Goal: Task Accomplishment & Management: Manage account settings

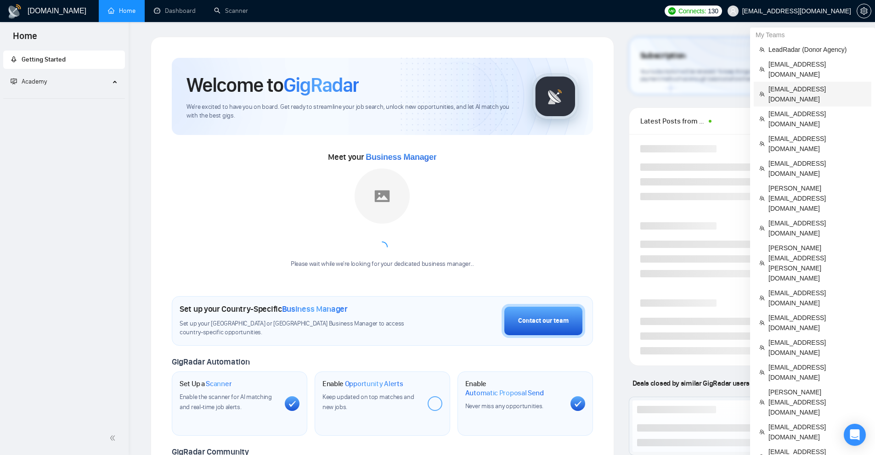
scroll to position [275, 0]
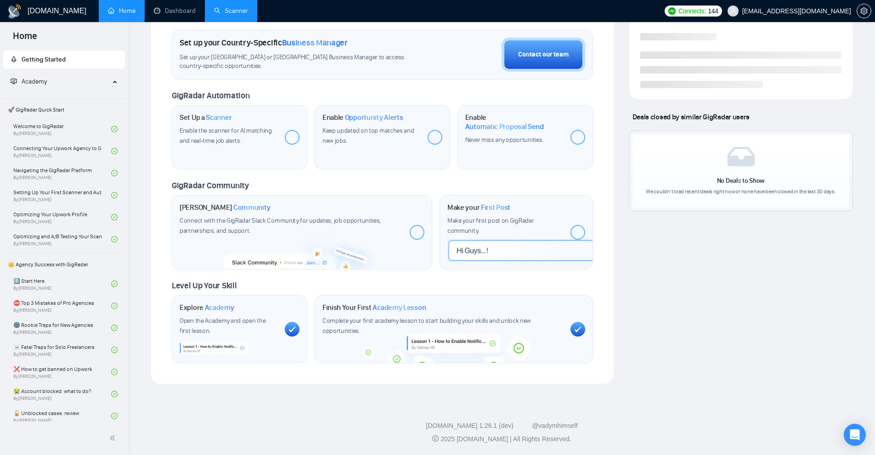
click at [231, 7] on link "Scanner" at bounding box center [231, 11] width 34 height 8
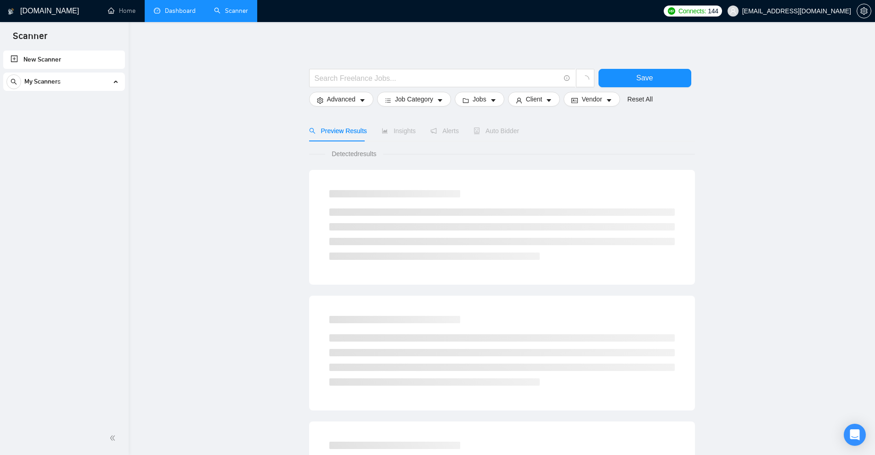
click at [181, 15] on link "Dashboard" at bounding box center [175, 11] width 42 height 8
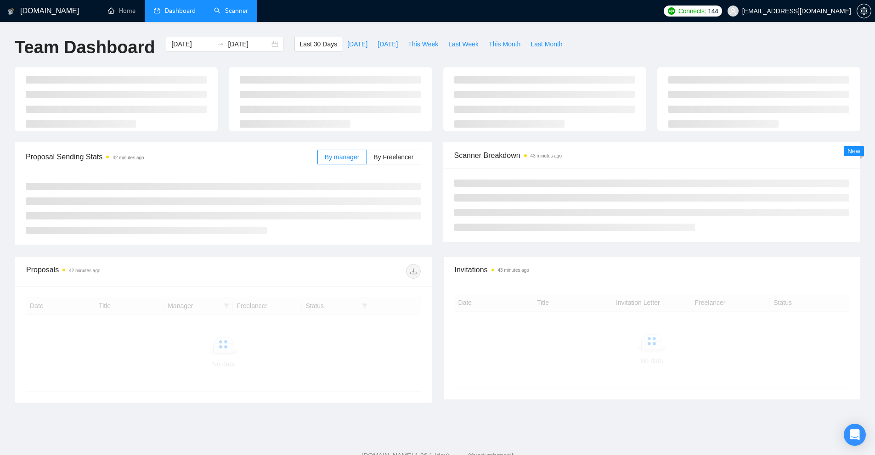
click at [214, 10] on link "Scanner" at bounding box center [231, 11] width 34 height 8
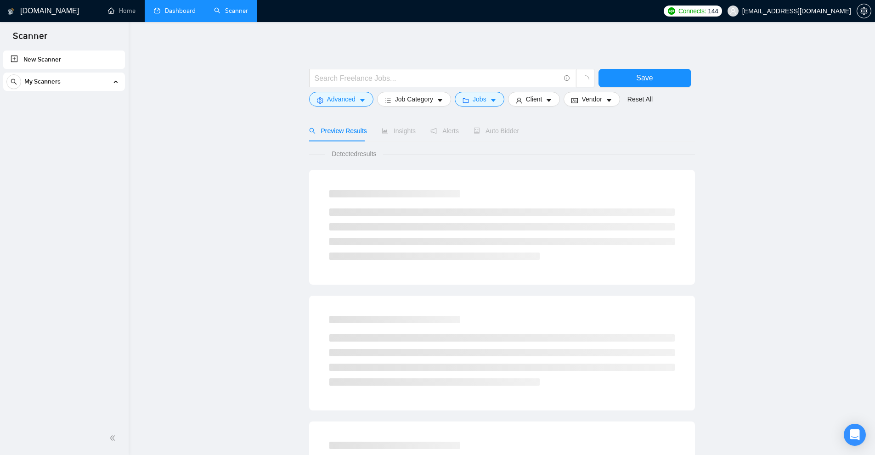
click at [109, 84] on div "My Scanners" at bounding box center [63, 82] width 115 height 18
click at [117, 82] on div "My Scanners" at bounding box center [63, 82] width 115 height 18
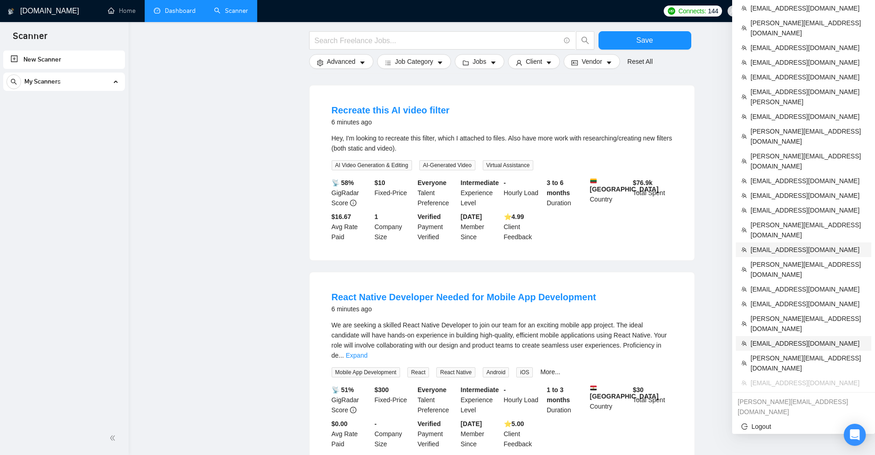
scroll to position [338, 0]
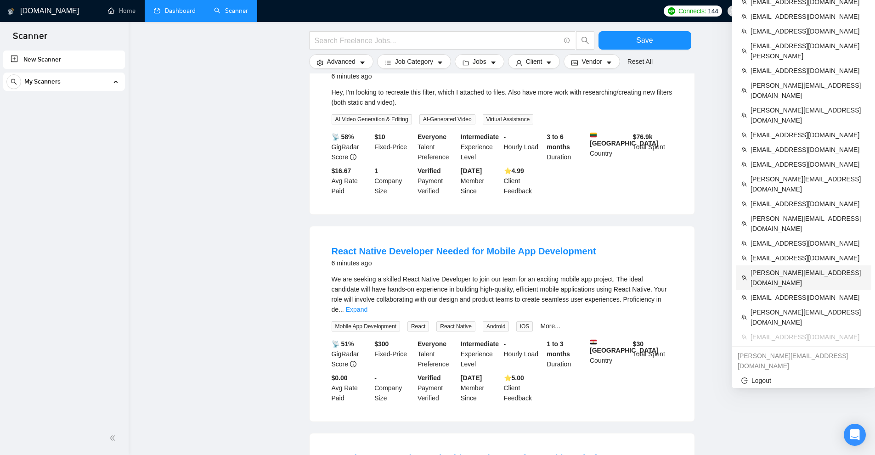
click at [797, 268] on span "[PERSON_NAME][EMAIL_ADDRESS][DOMAIN_NAME]" at bounding box center [807, 278] width 115 height 20
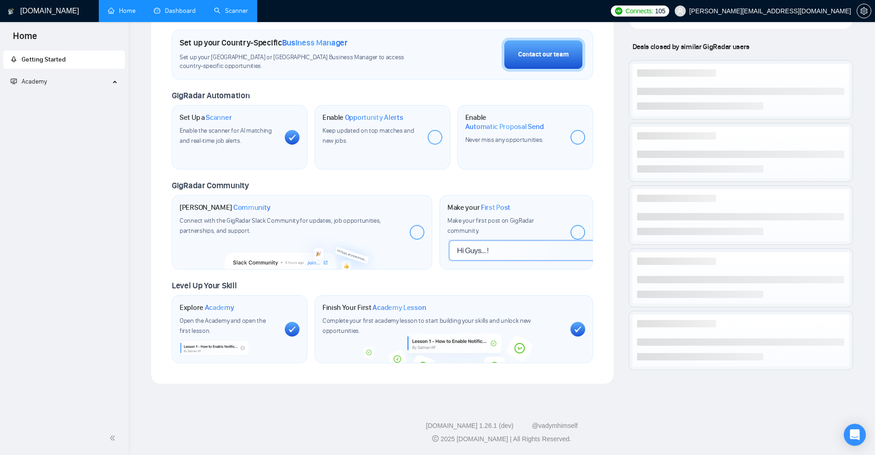
scroll to position [266, 0]
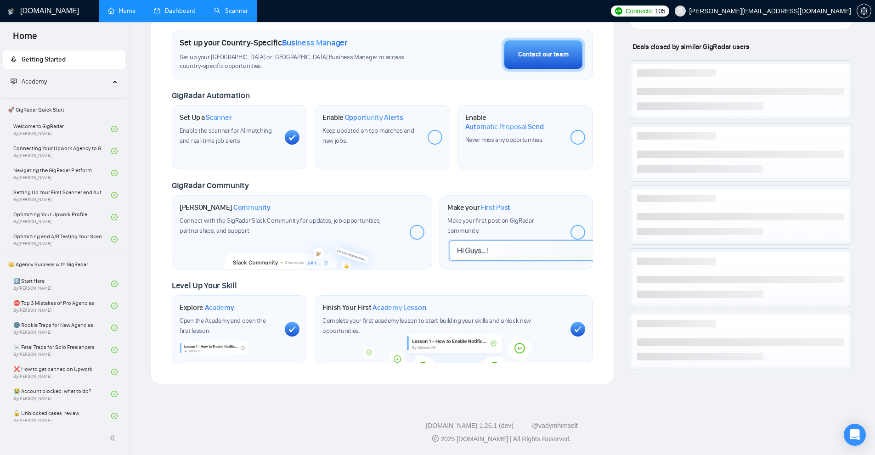
click at [244, 7] on link "Scanner" at bounding box center [231, 11] width 34 height 8
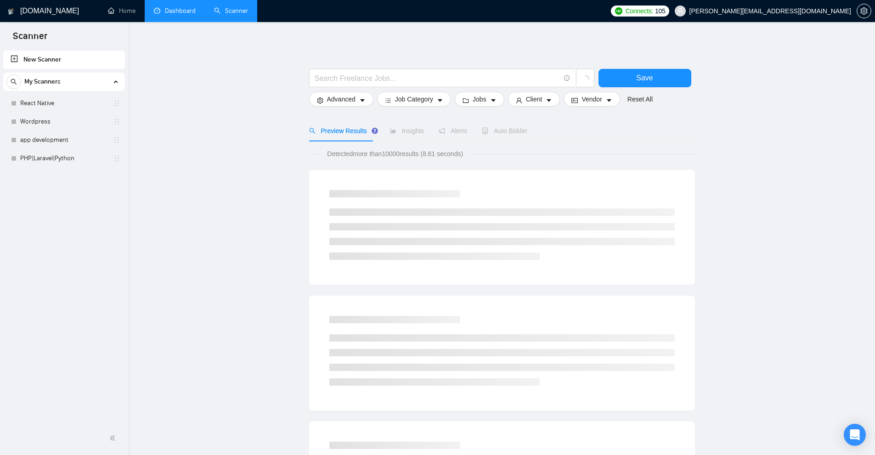
click at [184, 9] on link "Dashboard" at bounding box center [175, 11] width 42 height 8
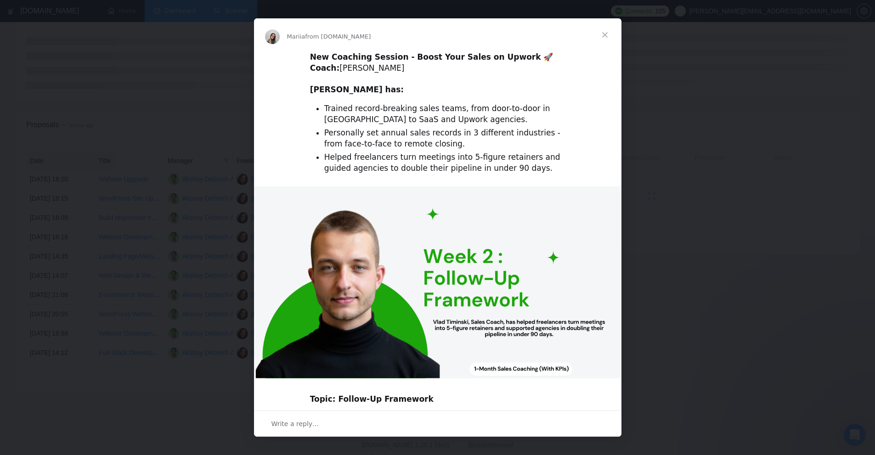
scroll to position [184, 0]
click at [150, 167] on div "Intercom messenger" at bounding box center [437, 227] width 875 height 455
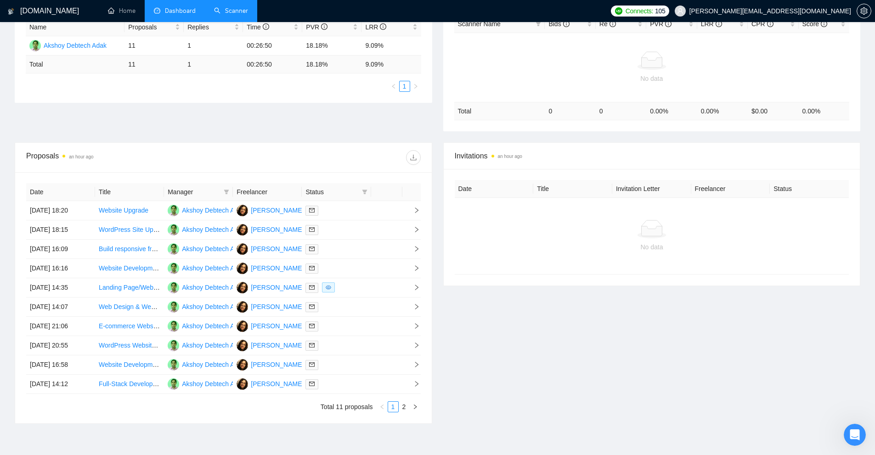
scroll to position [234, 0]
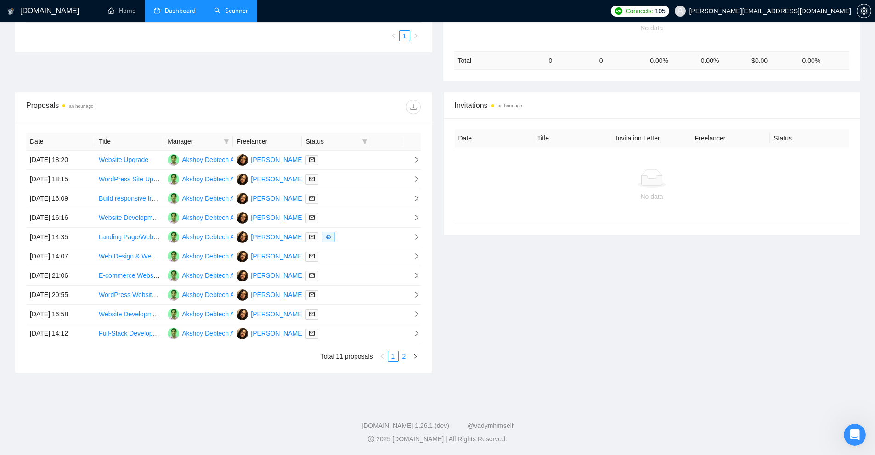
click at [404, 358] on link "2" at bounding box center [404, 356] width 10 height 10
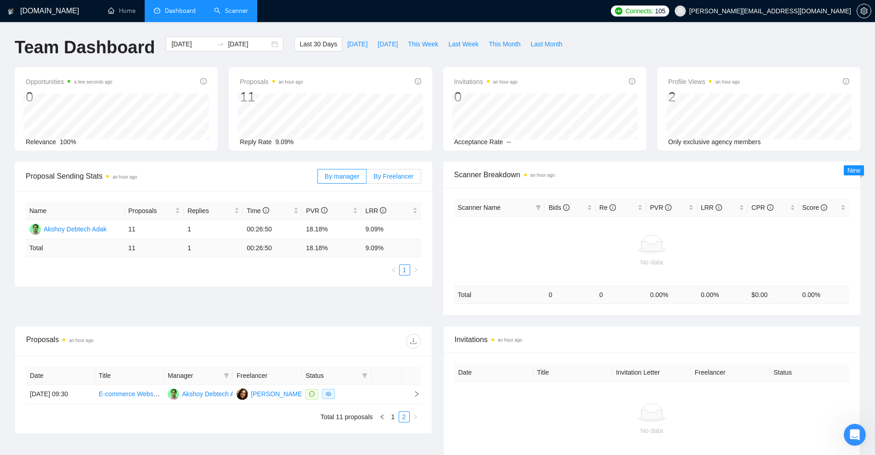
click at [394, 173] on span "By Freelancer" at bounding box center [393, 176] width 40 height 7
click at [366, 179] on input "By Freelancer" at bounding box center [366, 179] width 0 height 0
click at [346, 179] on span "By manager" at bounding box center [342, 176] width 34 height 7
click at [318, 179] on input "By manager" at bounding box center [318, 179] width 0 height 0
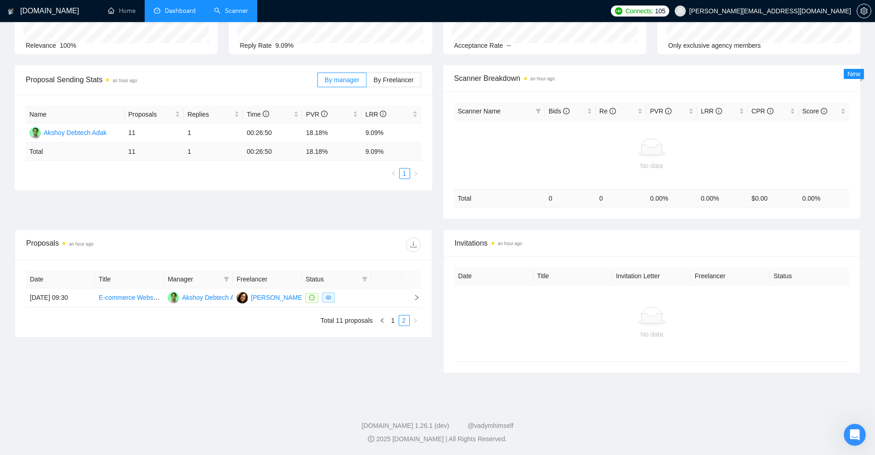
click at [385, 326] on div "Date Title Manager Freelancer Status 08 Sep, 2025 09:30 E-commerce Website Deve…" at bounding box center [223, 298] width 416 height 78
click at [383, 320] on icon "left" at bounding box center [382, 321] width 6 height 6
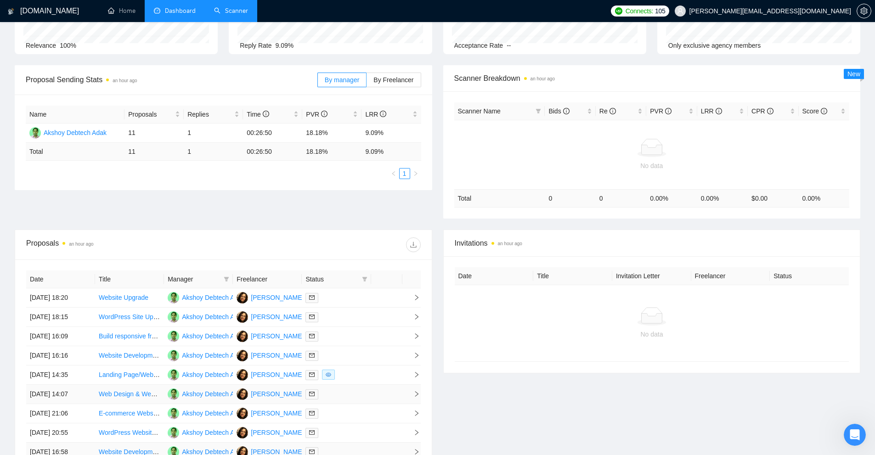
scroll to position [234, 0]
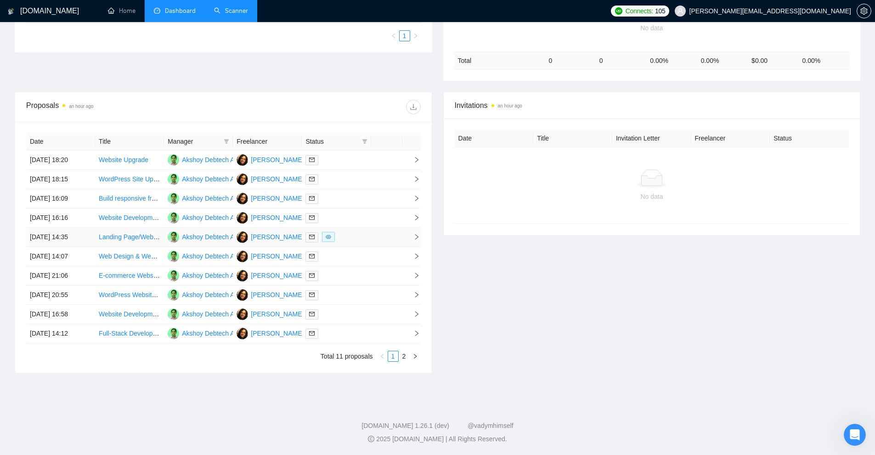
click at [362, 238] on div at bounding box center [336, 237] width 62 height 11
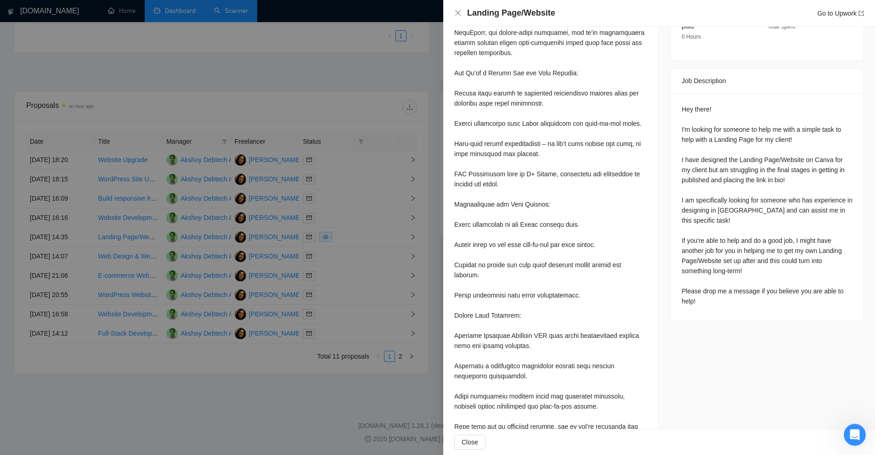
scroll to position [429, 0]
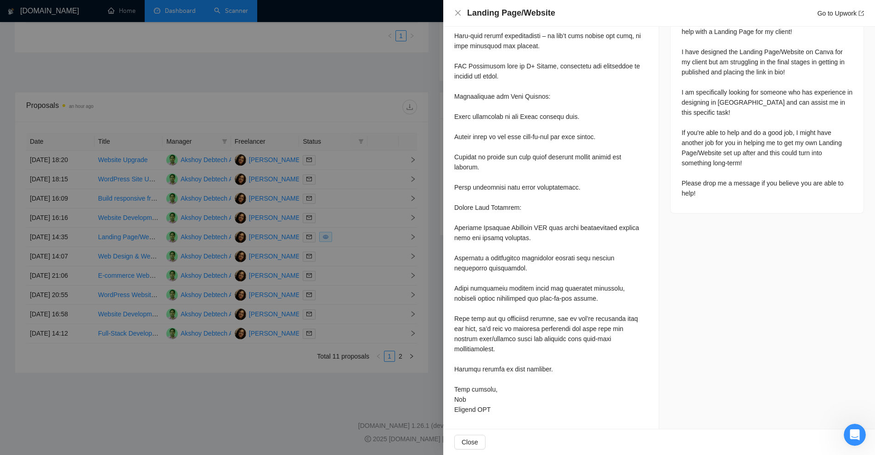
click at [325, 208] on div at bounding box center [437, 227] width 875 height 455
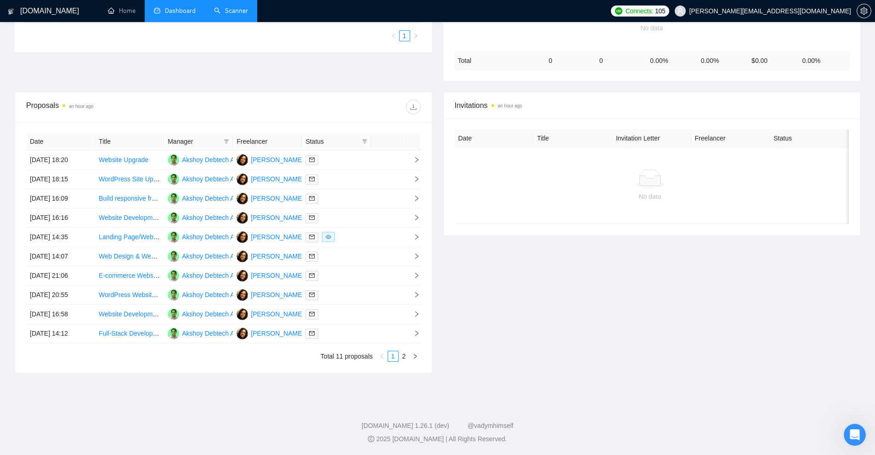
scroll to position [0, 0]
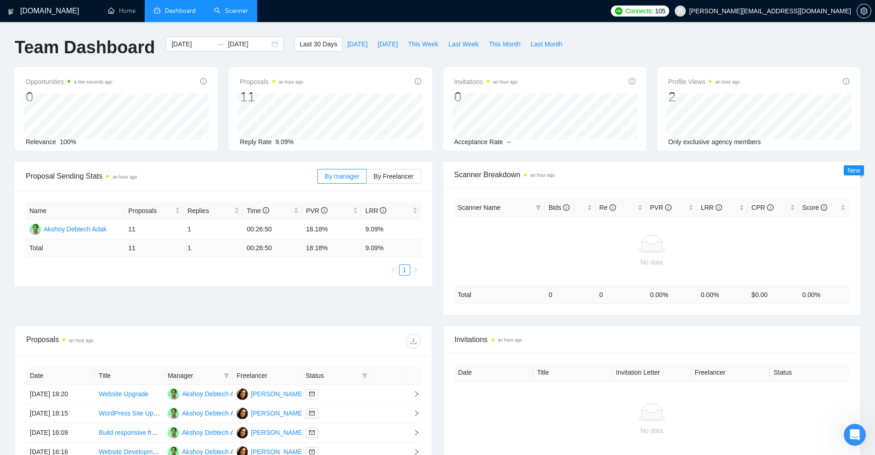
click at [221, 373] on div "Manager" at bounding box center [199, 375] width 62 height 10
click at [224, 377] on icon "filter" at bounding box center [227, 376] width 6 height 6
click at [275, 339] on div at bounding box center [321, 341] width 197 height 15
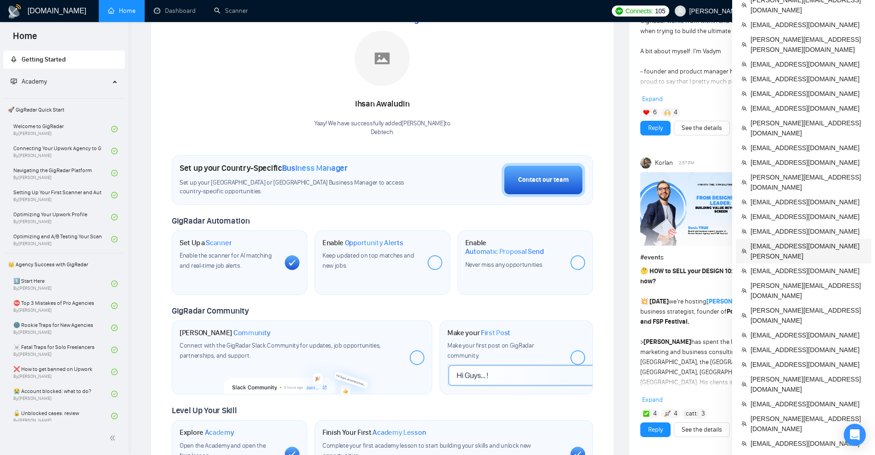
scroll to position [367, 0]
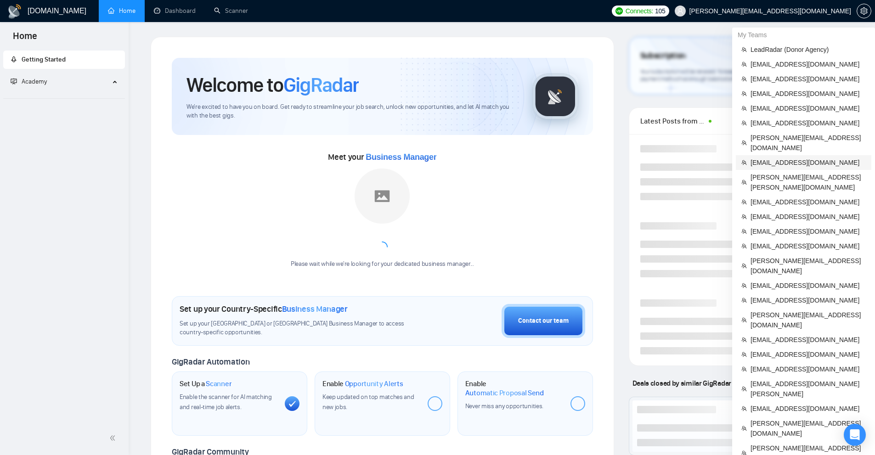
scroll to position [321, 0]
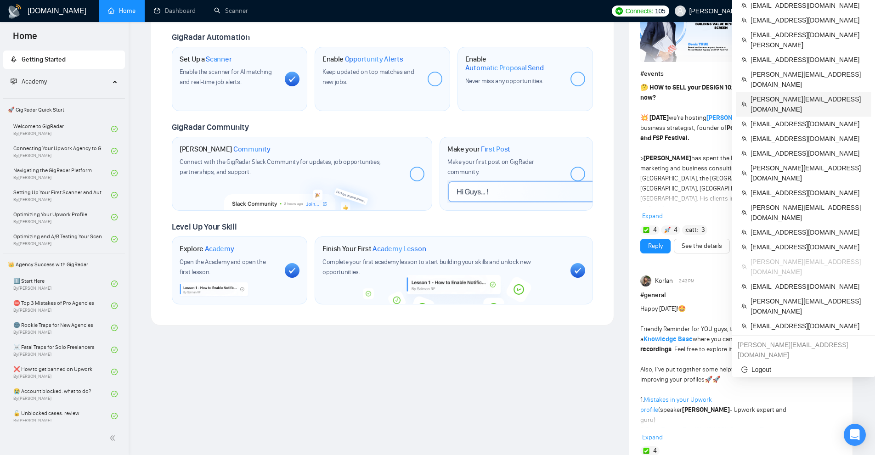
click at [796, 94] on span "[PERSON_NAME][EMAIL_ADDRESS][DOMAIN_NAME]" at bounding box center [807, 104] width 115 height 20
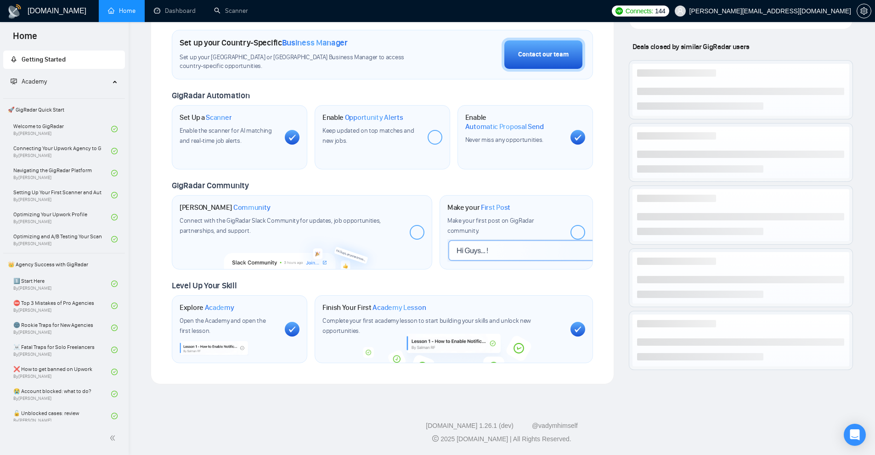
scroll to position [266, 0]
click at [237, 10] on link "Scanner" at bounding box center [231, 11] width 34 height 8
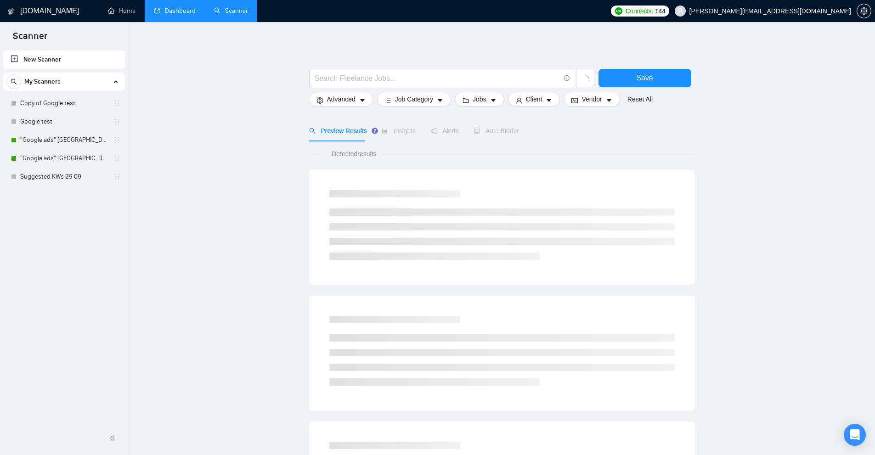
click at [171, 14] on link "Dashboard" at bounding box center [175, 11] width 42 height 8
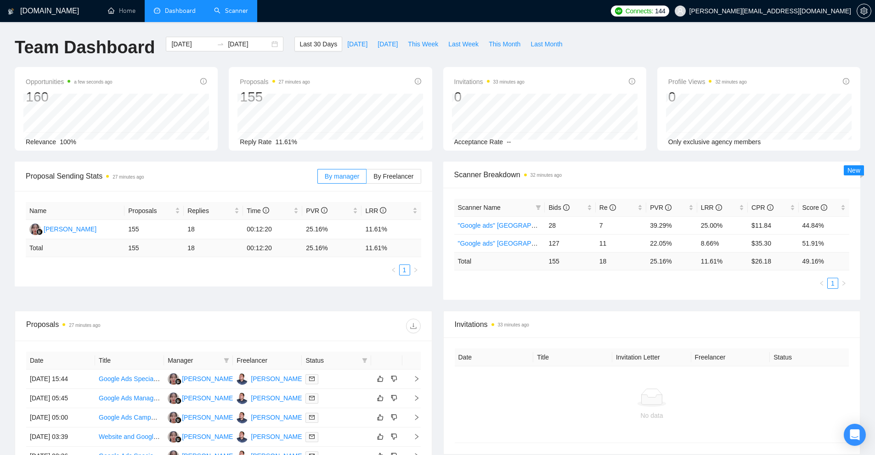
scroll to position [184, 0]
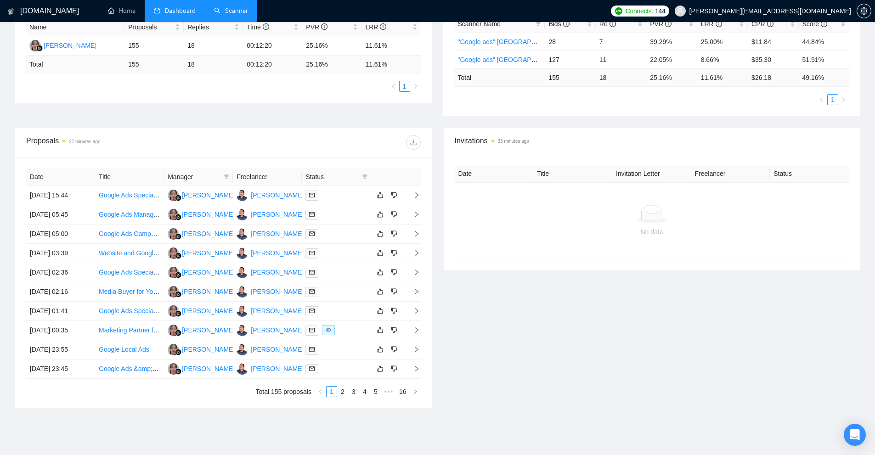
click at [417, 390] on icon "right" at bounding box center [415, 392] width 6 height 6
click at [370, 174] on th "Status" at bounding box center [336, 177] width 69 height 18
click at [365, 175] on icon "filter" at bounding box center [364, 176] width 5 height 5
click at [349, 194] on span "Chat" at bounding box center [341, 194] width 44 height 10
checkbox input "true"
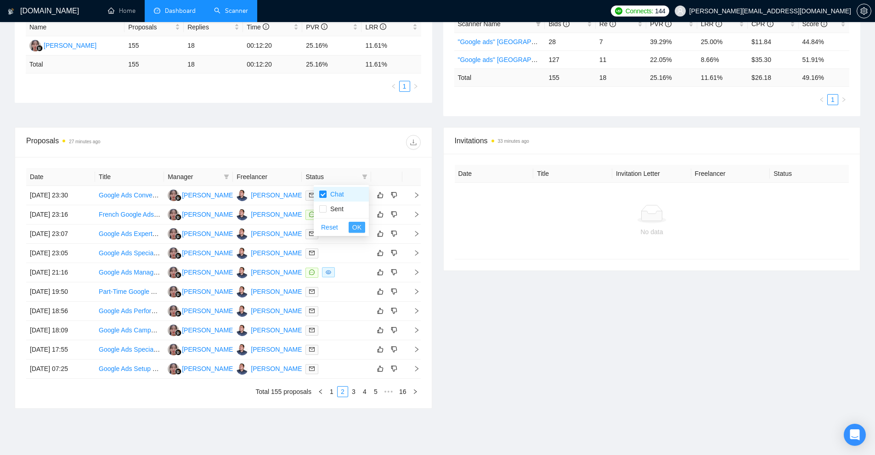
click at [357, 228] on span "OK" at bounding box center [356, 227] width 9 height 10
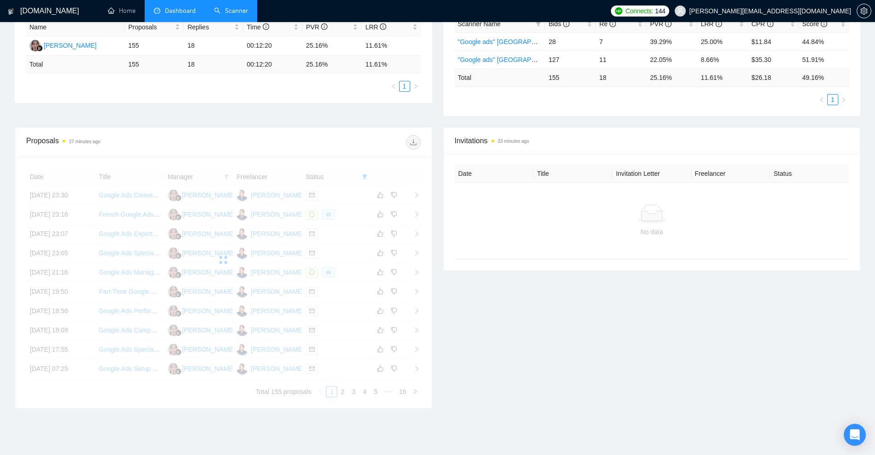
click at [559, 314] on div "Invitations 33 minutes ago Date Title Invitation Letter Freelancer Status No da…" at bounding box center [651, 267] width 428 height 281
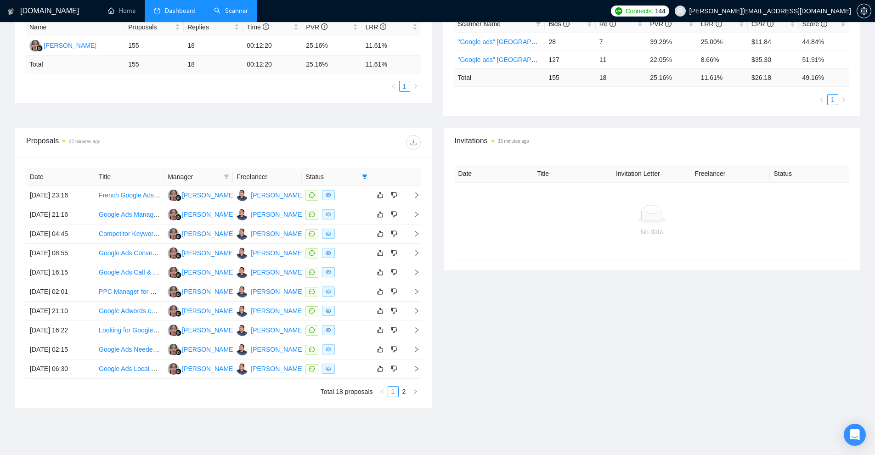
click at [412, 392] on icon "right" at bounding box center [415, 392] width 6 height 6
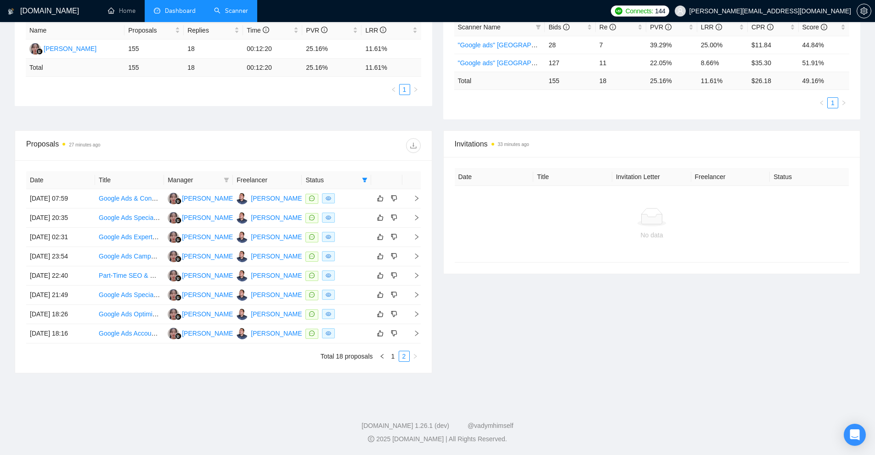
scroll to position [180, 0]
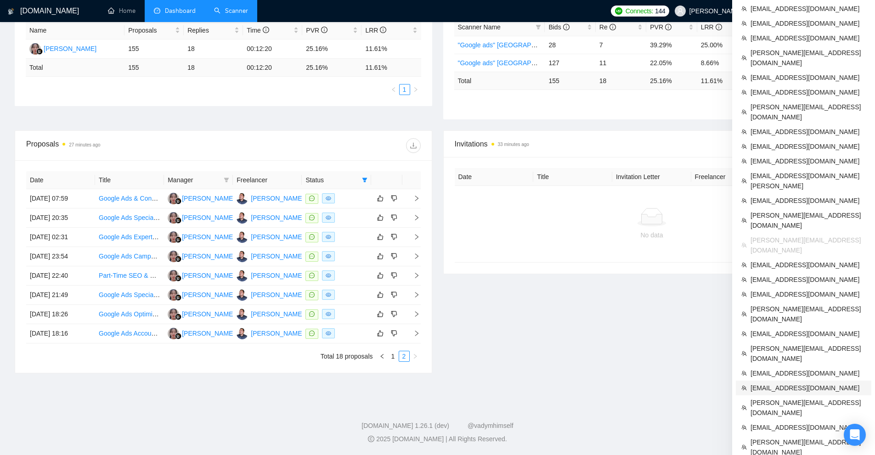
click at [781, 383] on span "[EMAIL_ADDRESS][DOMAIN_NAME]" at bounding box center [807, 388] width 115 height 10
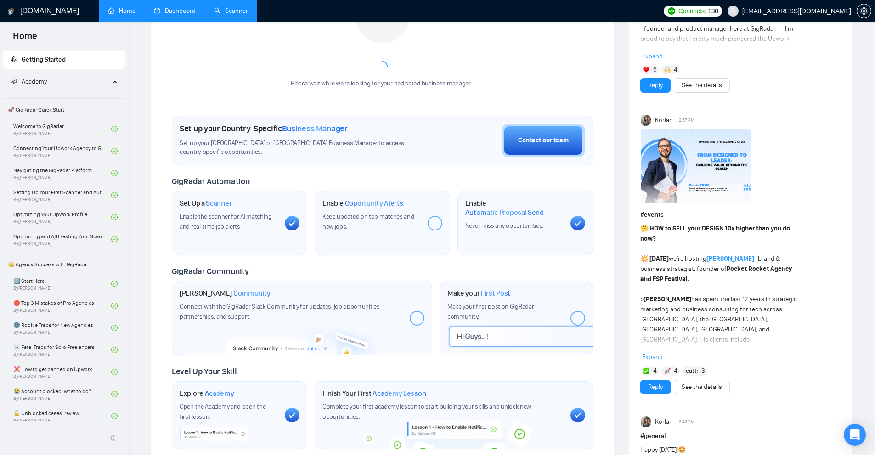
click at [175, 8] on link "Dashboard" at bounding box center [175, 11] width 42 height 8
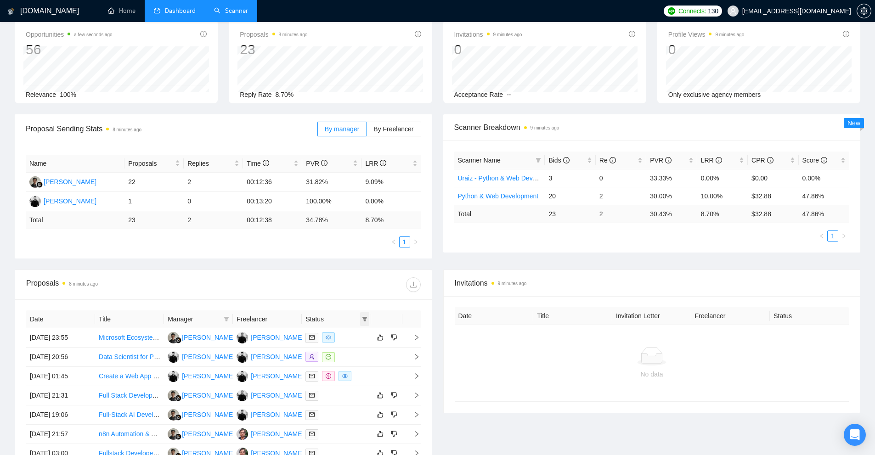
click at [365, 324] on span at bounding box center [364, 319] width 9 height 14
click at [345, 342] on li "Chat" at bounding box center [341, 336] width 55 height 15
checkbox input "true"
click at [358, 371] on span "OK" at bounding box center [356, 370] width 9 height 10
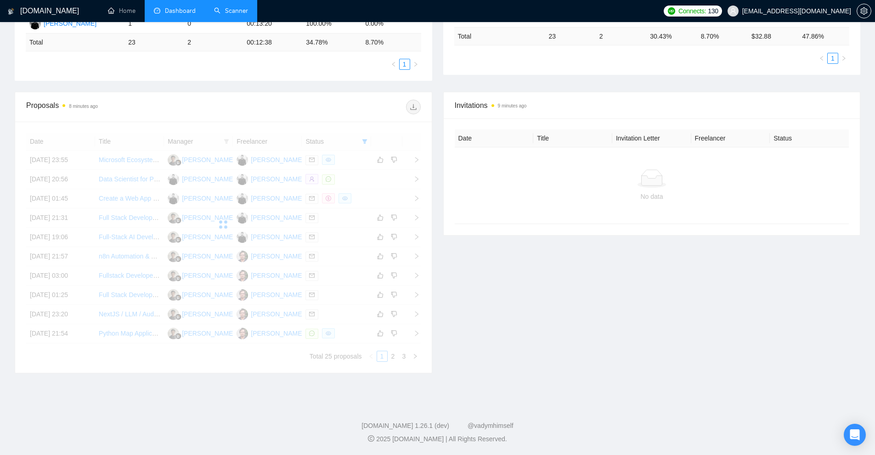
scroll to position [109, 0]
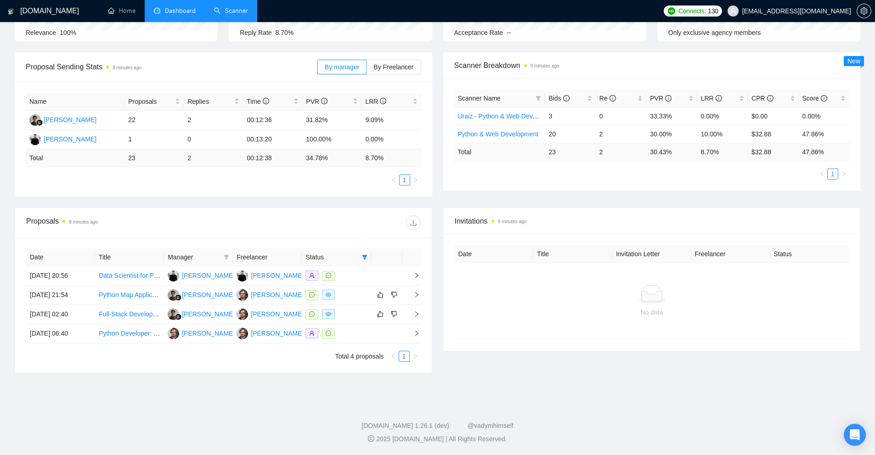
click at [599, 341] on div "Date Title Invitation Letter Freelancer Status No data" at bounding box center [651, 292] width 416 height 117
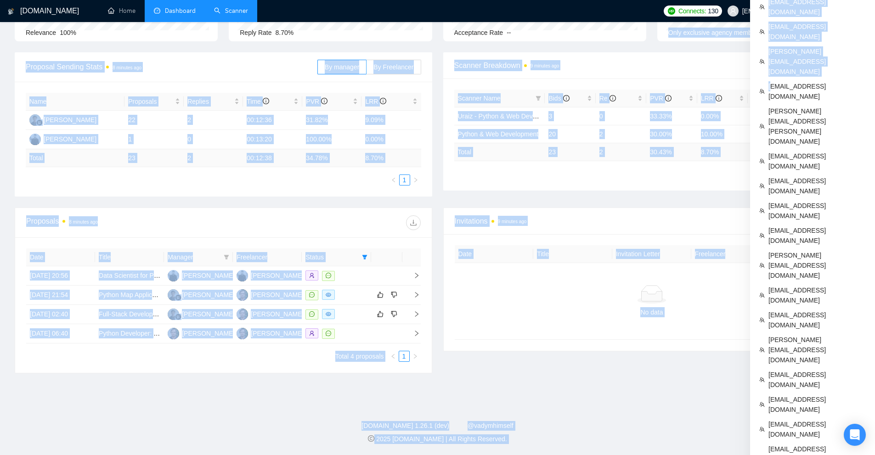
click at [673, 25] on body "[DOMAIN_NAME] Home Dashboard Scanner Connects: 130 [EMAIL_ADDRESS][DOMAIN_NAME]…" at bounding box center [437, 118] width 875 height 455
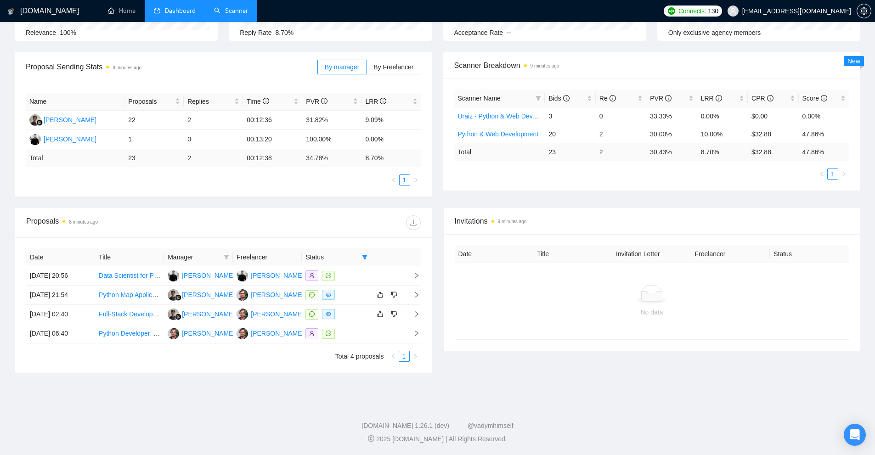
click at [617, 7] on ul "Home Dashboard Scanner" at bounding box center [376, 11] width 563 height 22
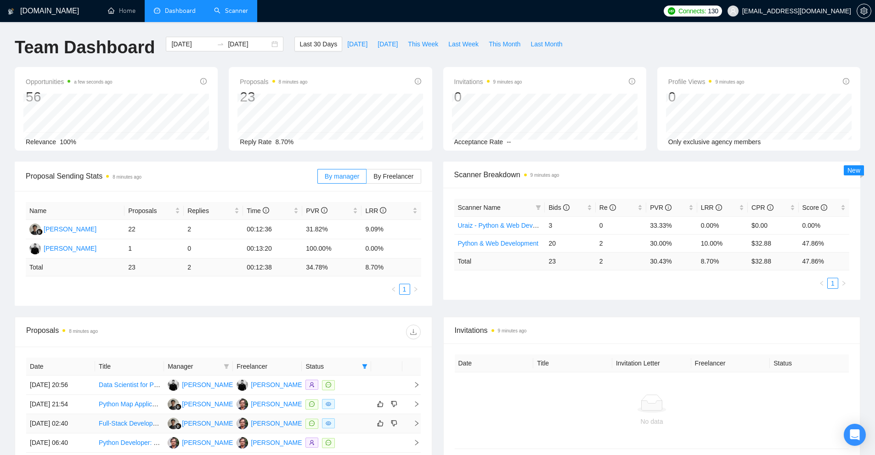
click at [155, 431] on td "Full-Stack Developer Needed to Build AI-Powered Building Survey Report Generator" at bounding box center [129, 423] width 69 height 19
